Goal: Information Seeking & Learning: Learn about a topic

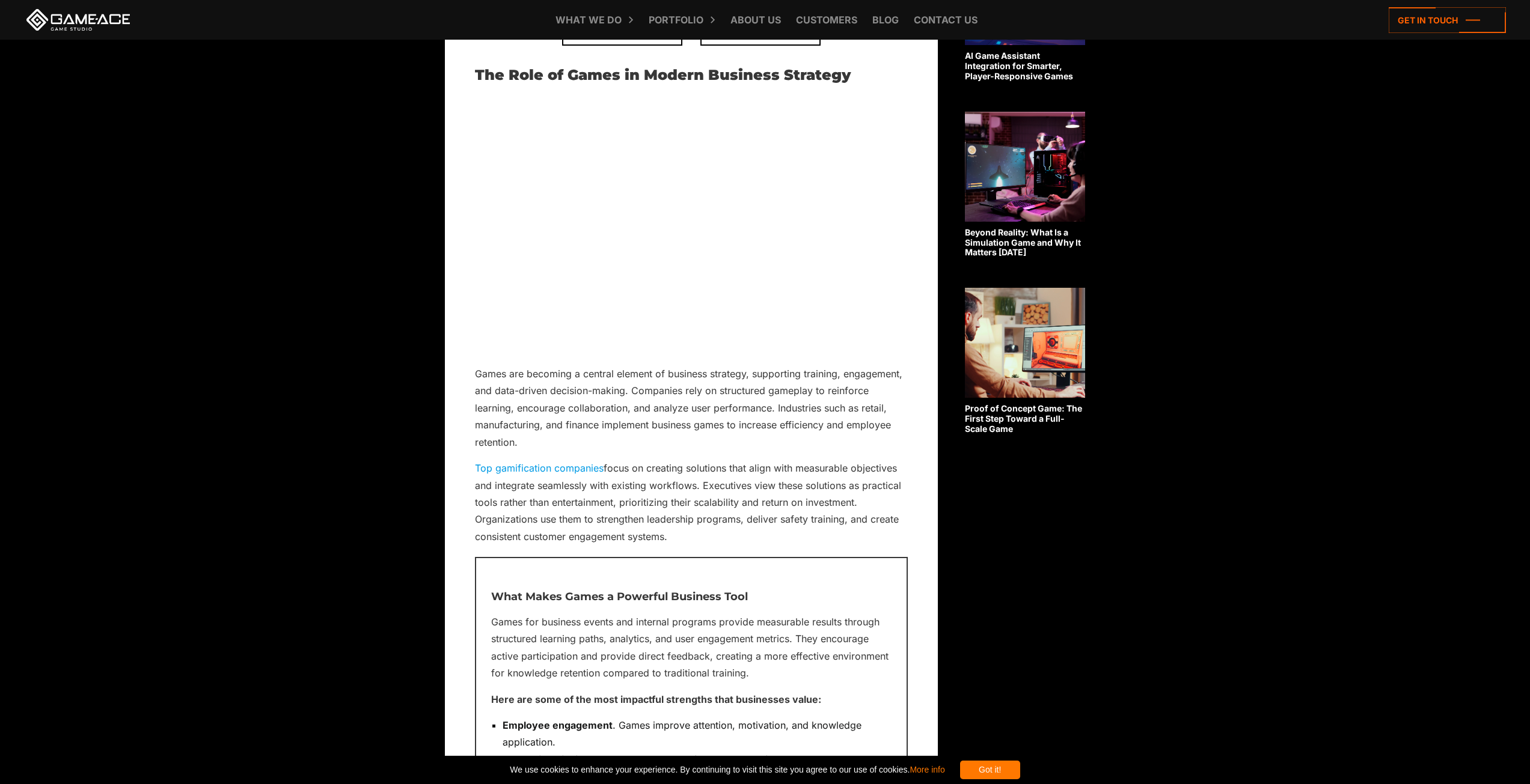
scroll to position [984, 0]
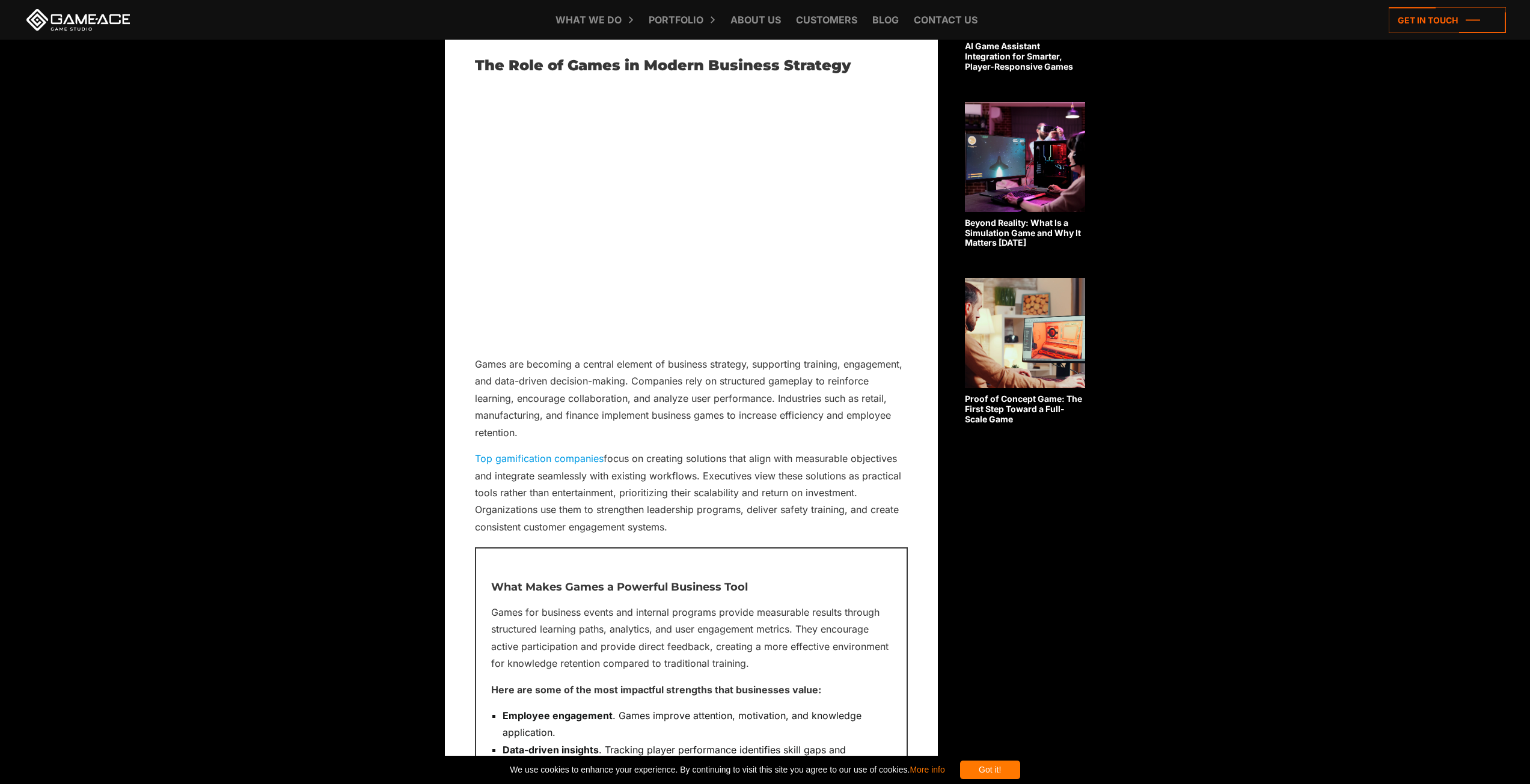
click at [576, 459] on link "Top gamification companies" at bounding box center [539, 459] width 128 height 12
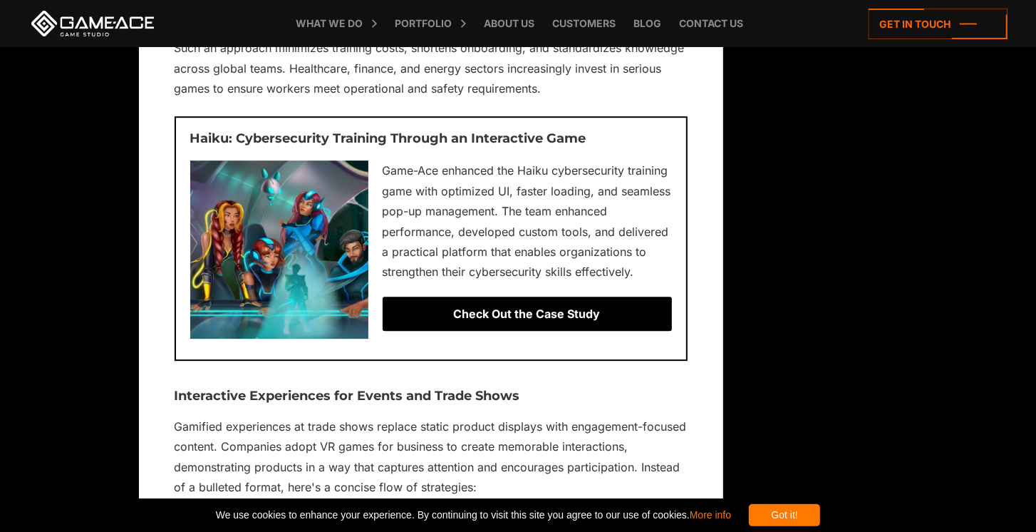
scroll to position [6380, 0]
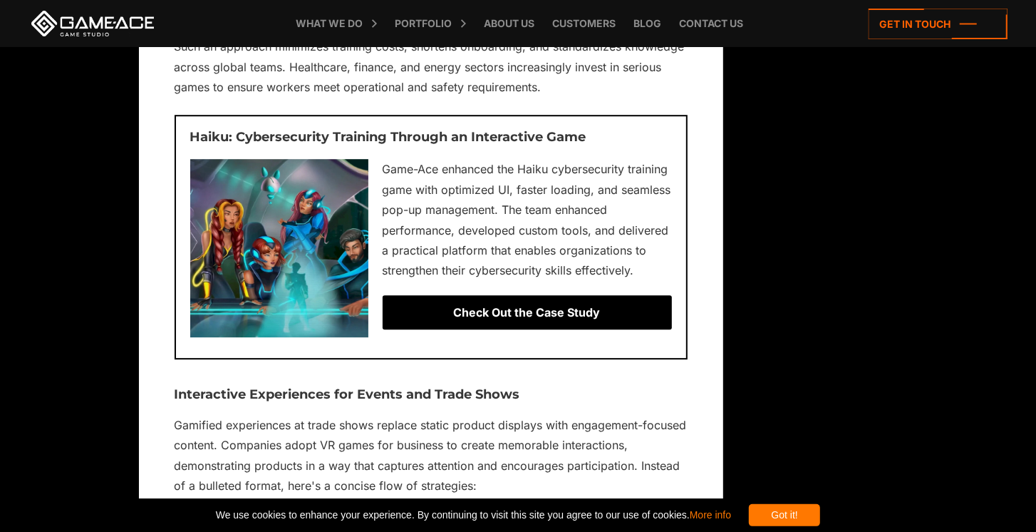
click at [581, 311] on div "Check Out the Case Study" at bounding box center [527, 312] width 289 height 34
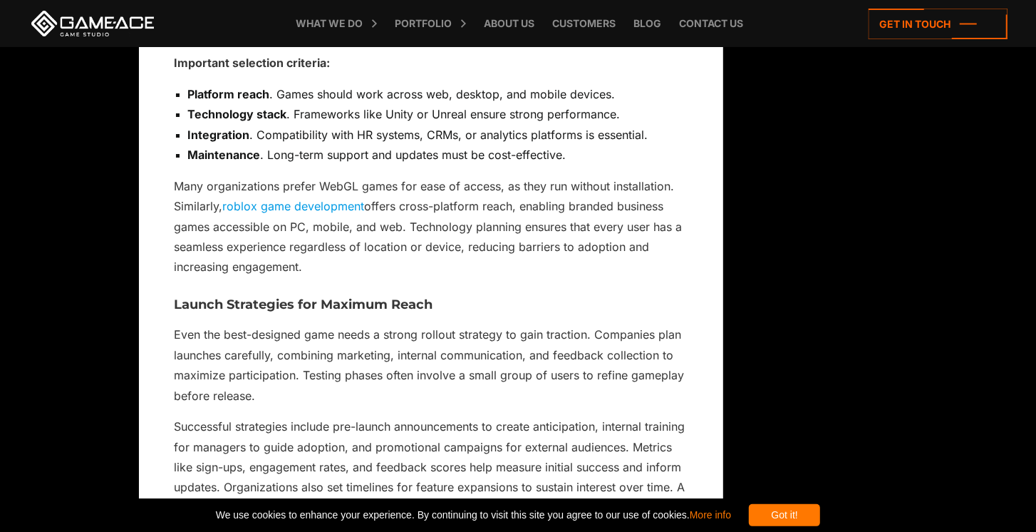
scroll to position [10778, 0]
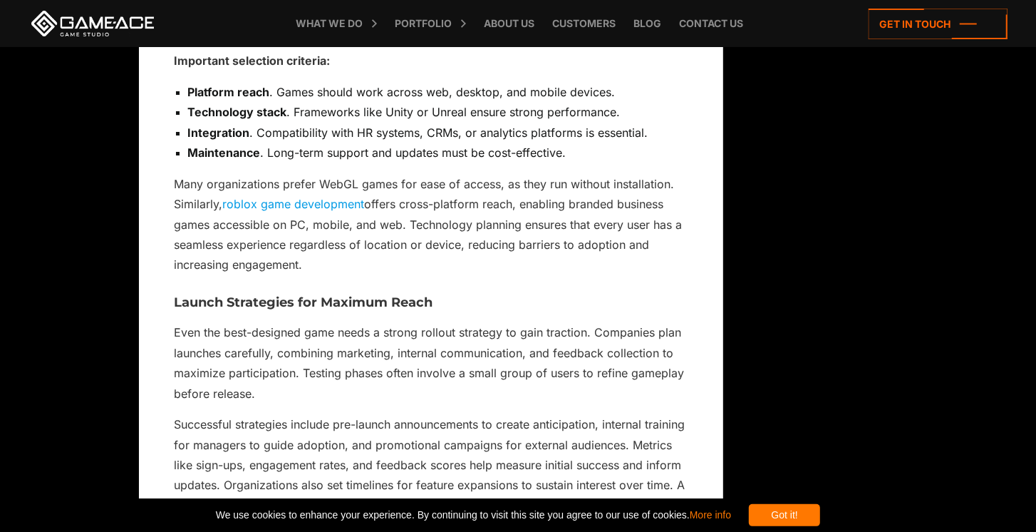
click at [338, 203] on link "roblox game development" at bounding box center [294, 204] width 142 height 14
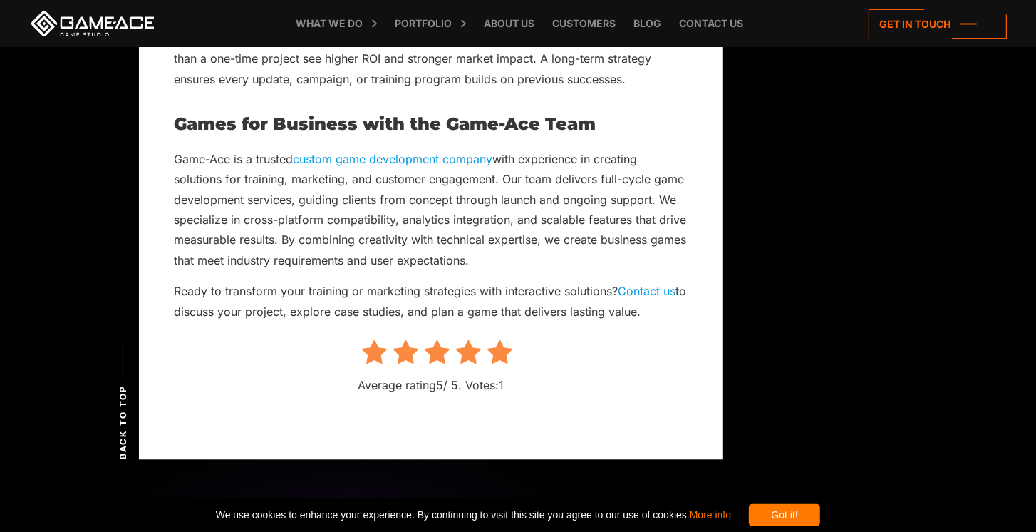
scroll to position [16600, 0]
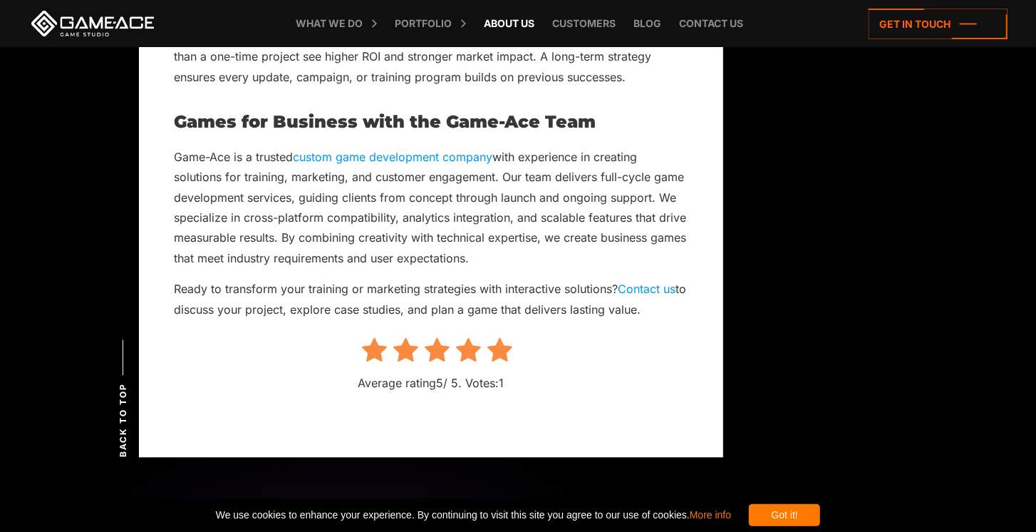
click at [517, 24] on link "About Us" at bounding box center [509, 23] width 65 height 47
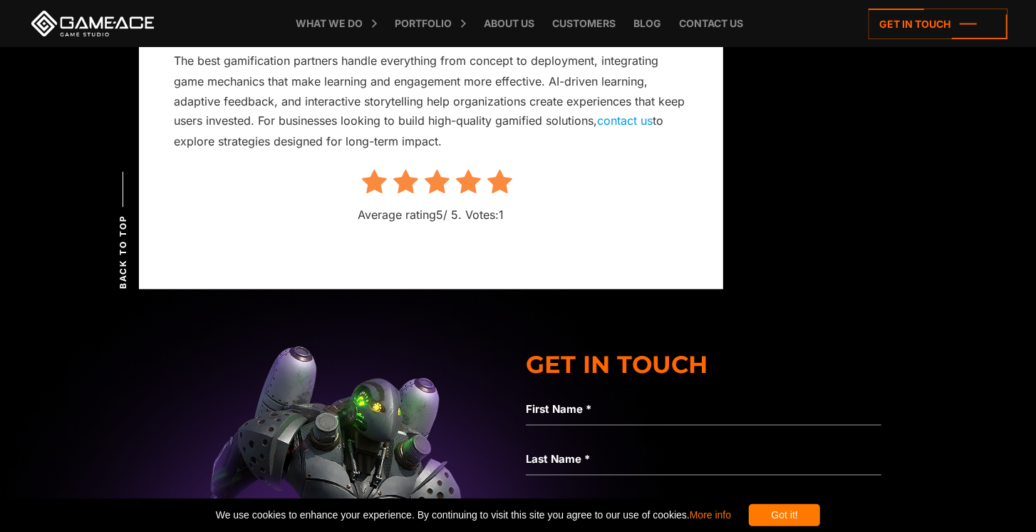
scroll to position [8958, 0]
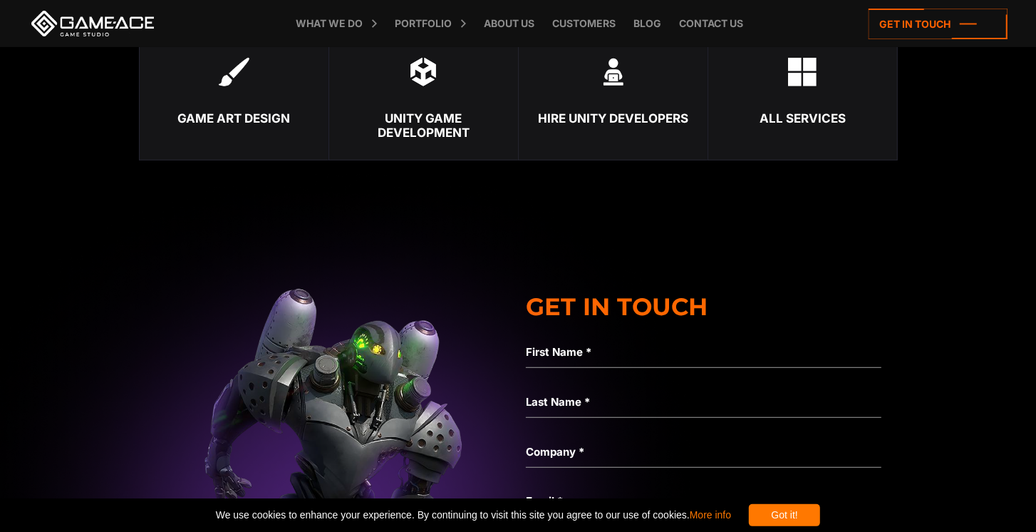
scroll to position [4072, 0]
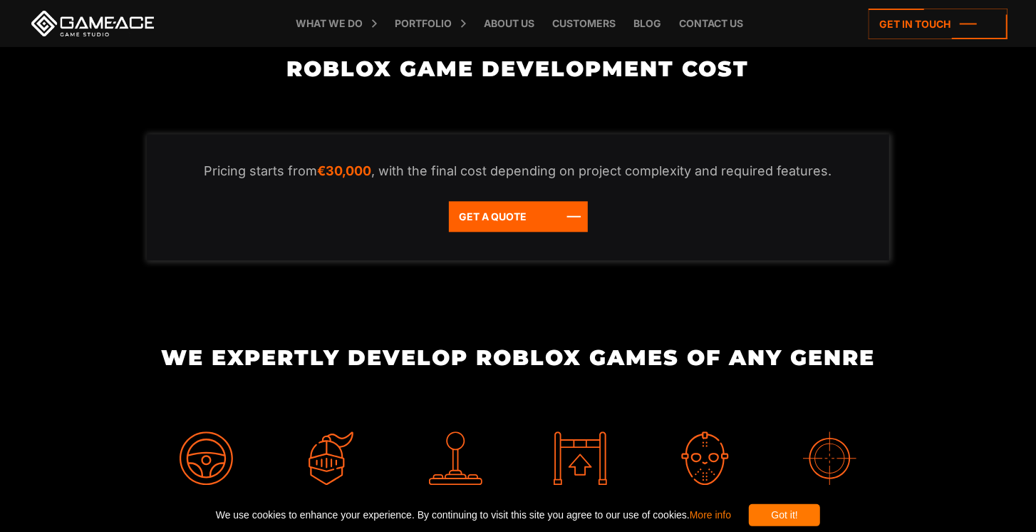
scroll to position [2280, 0]
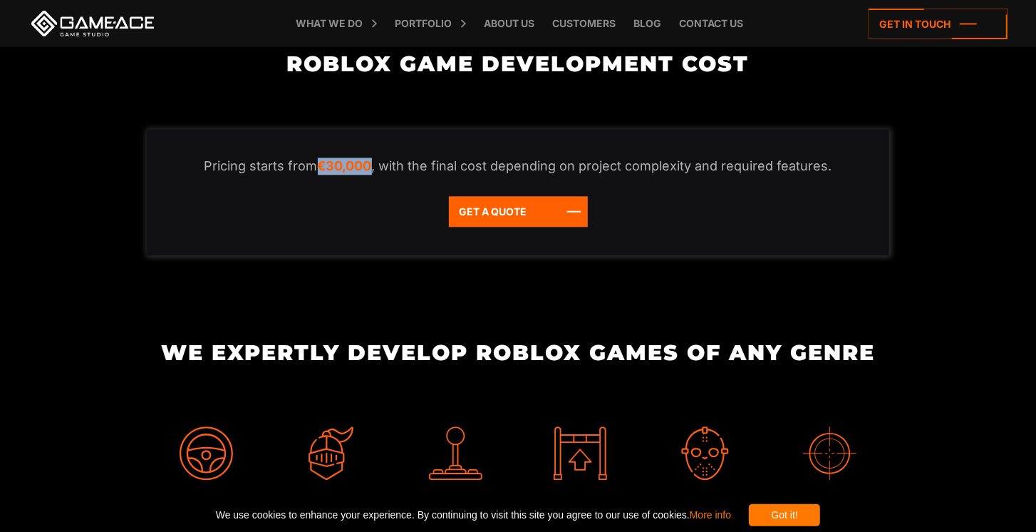
drag, startPoint x: 323, startPoint y: 164, endPoint x: 376, endPoint y: 167, distance: 52.9
click at [376, 167] on p "Pricing starts from €30,000 , with the final cost depending on project complexi…" at bounding box center [518, 165] width 686 height 17
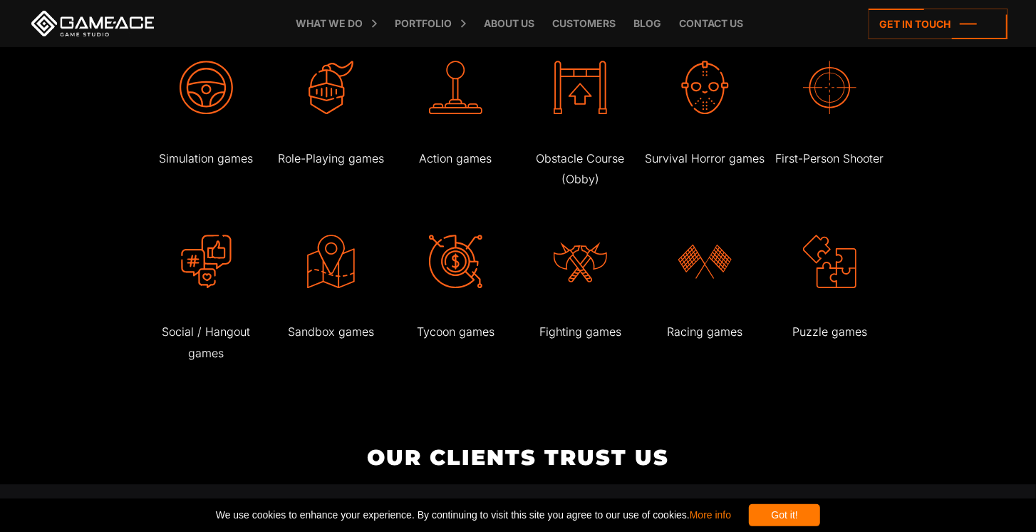
scroll to position [2647, 0]
copy em "€30,000"
click at [577, 98] on img at bounding box center [580, 86] width 53 height 53
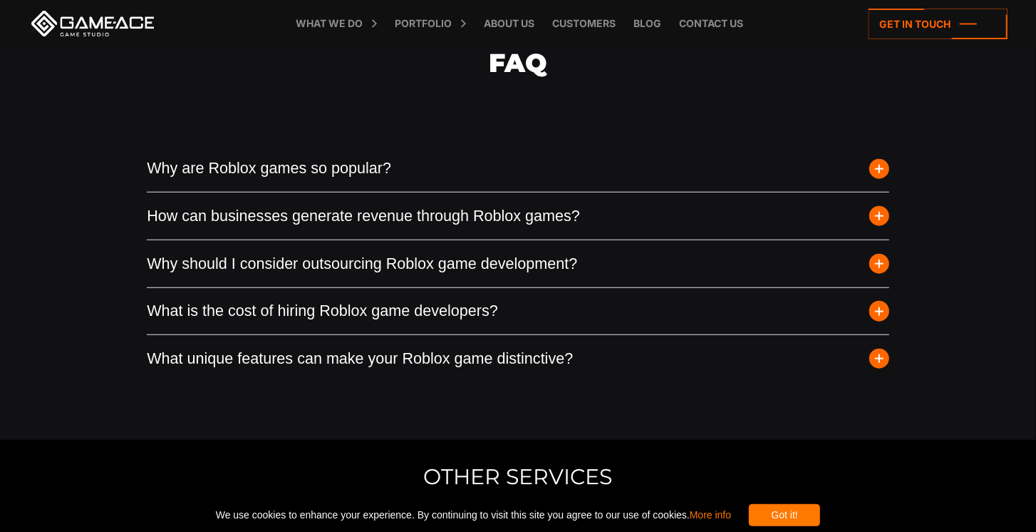
scroll to position [4357, 0]
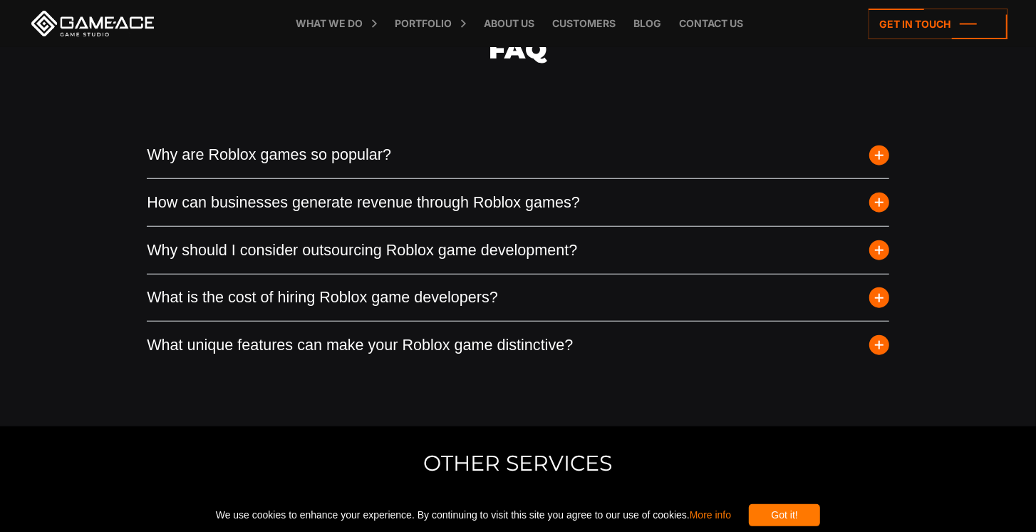
click at [878, 203] on span "button" at bounding box center [879, 202] width 20 height 20
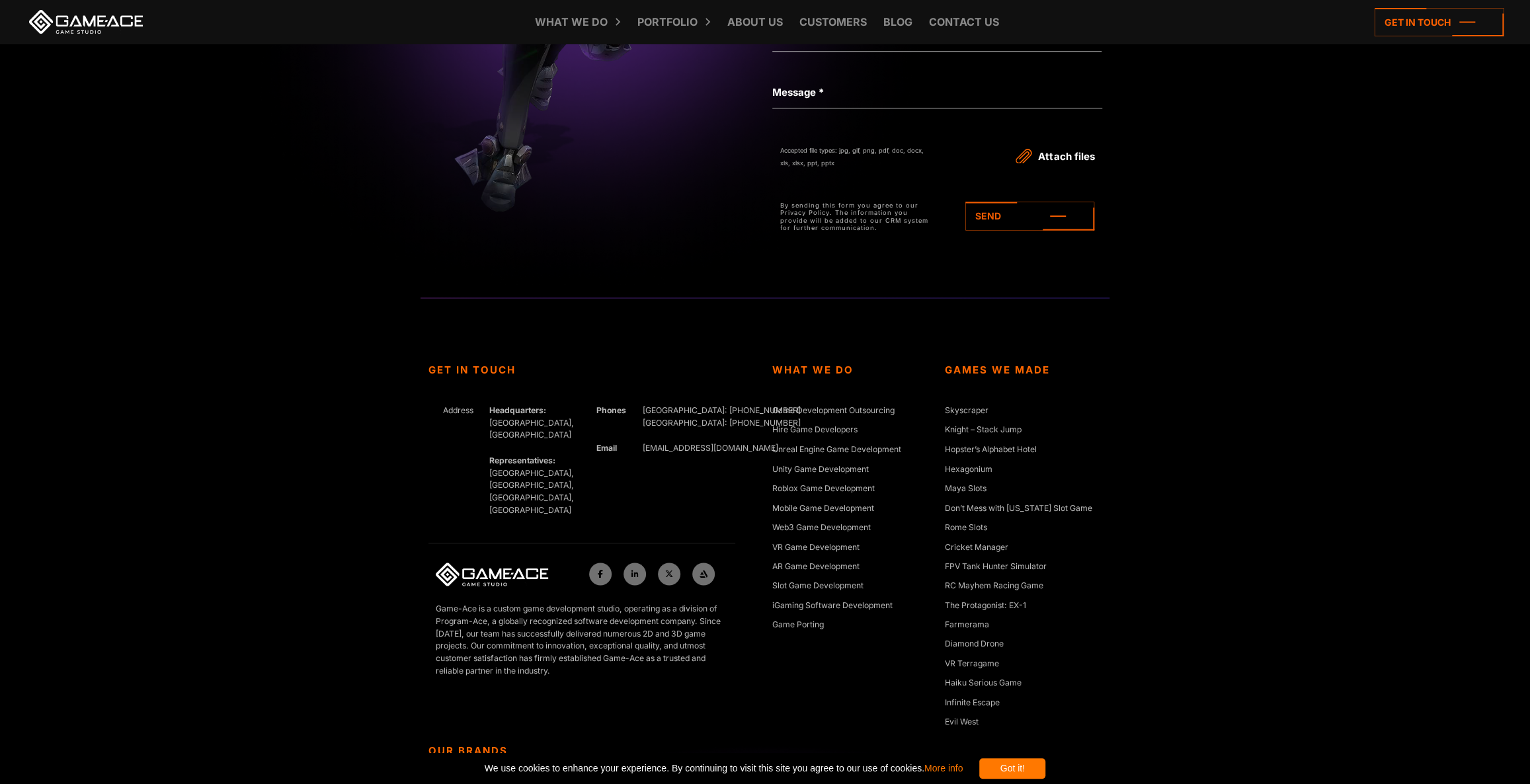
scroll to position [5857, 0]
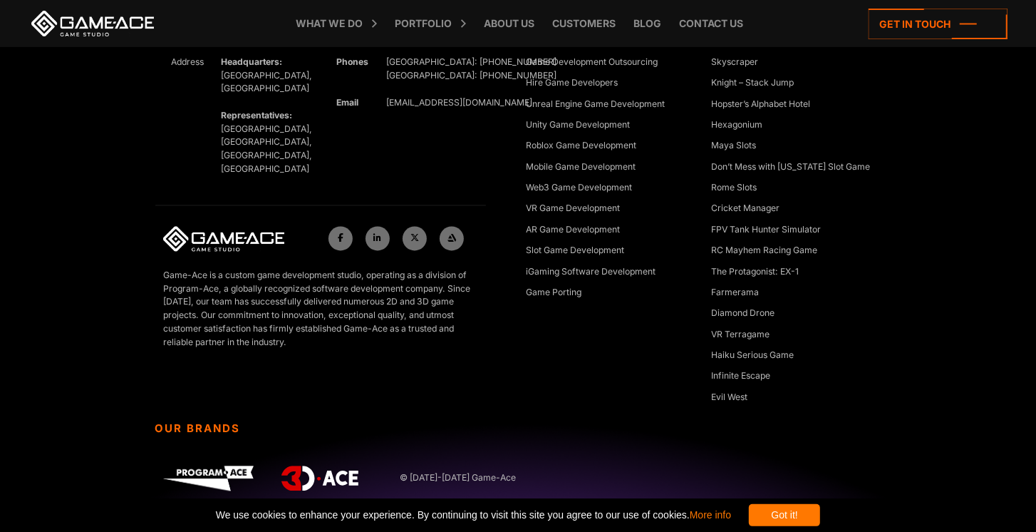
scroll to position [5502, 0]
